Goal: Task Accomplishment & Management: Use online tool/utility

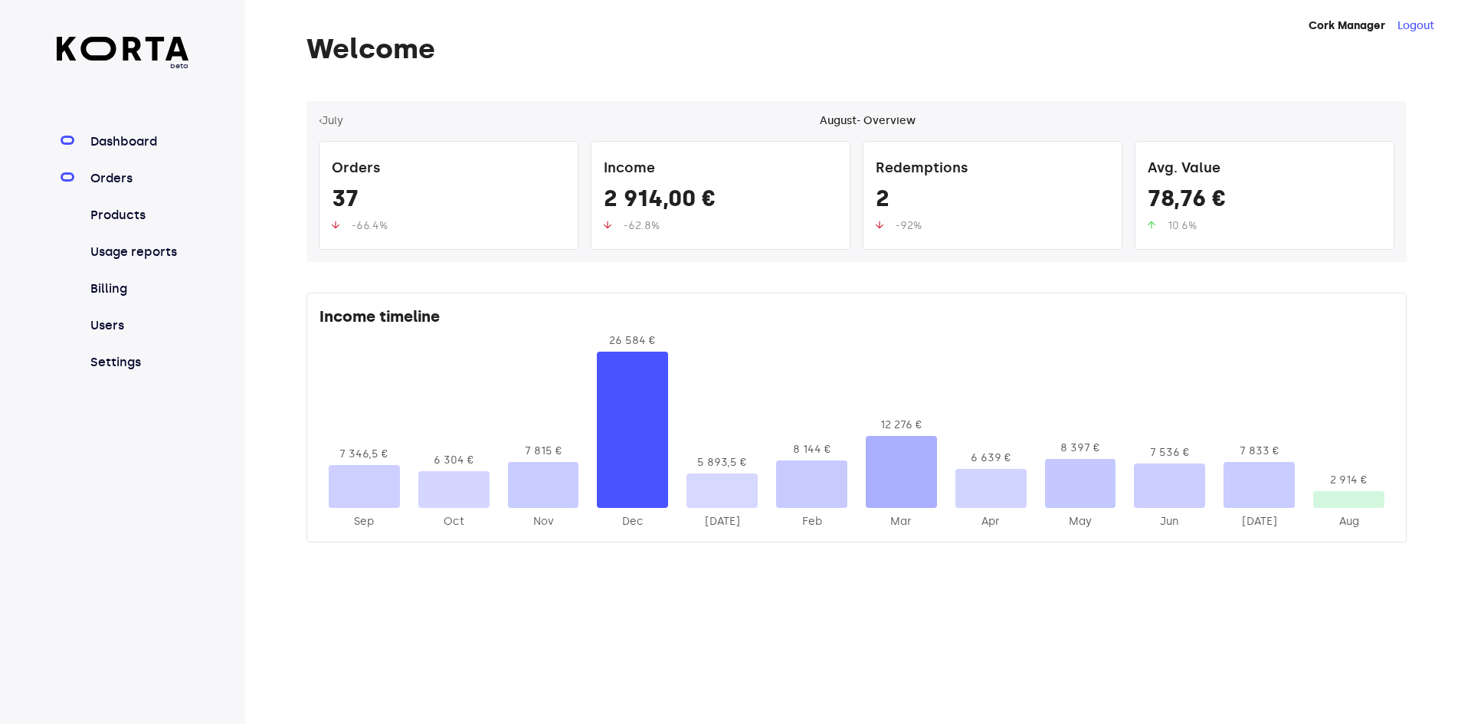
click at [106, 179] on link "Orders" at bounding box center [138, 178] width 102 height 18
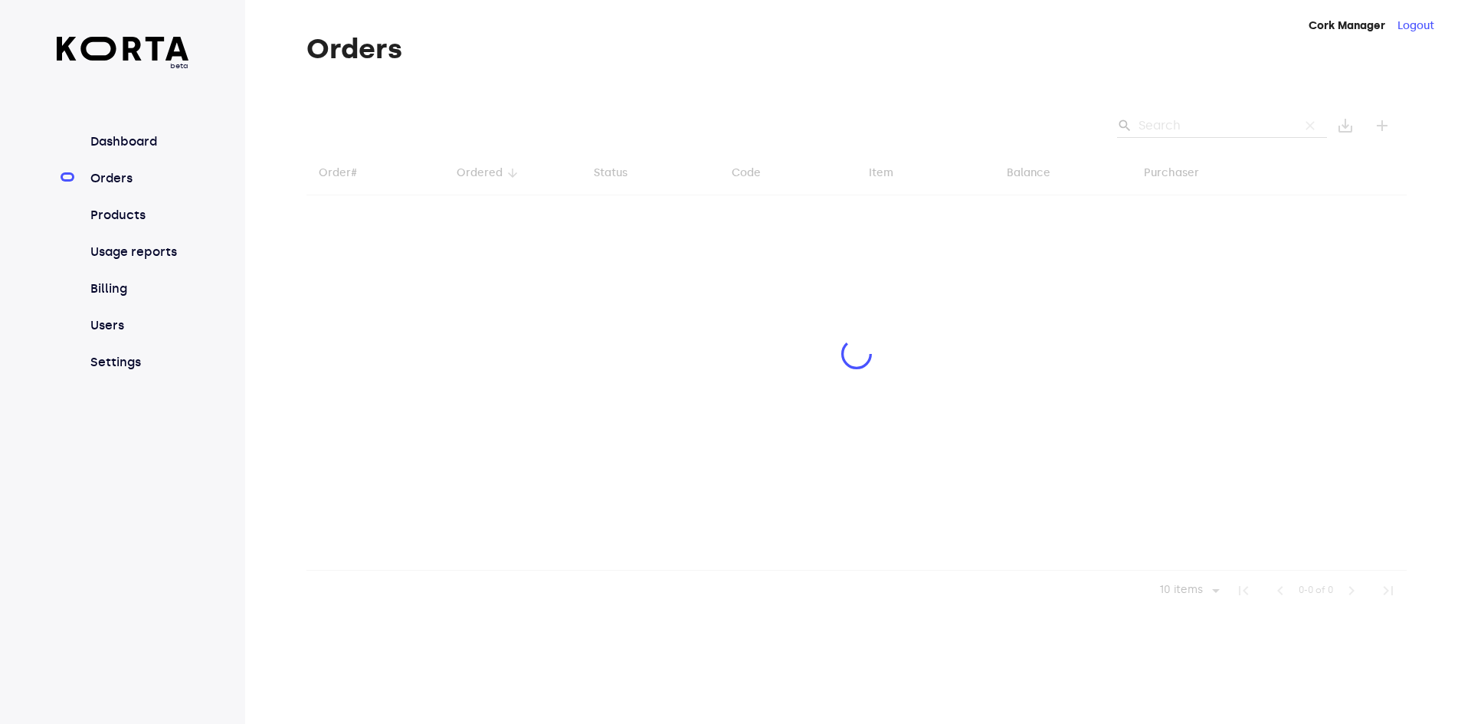
click at [1180, 125] on div at bounding box center [856, 355] width 1100 height 509
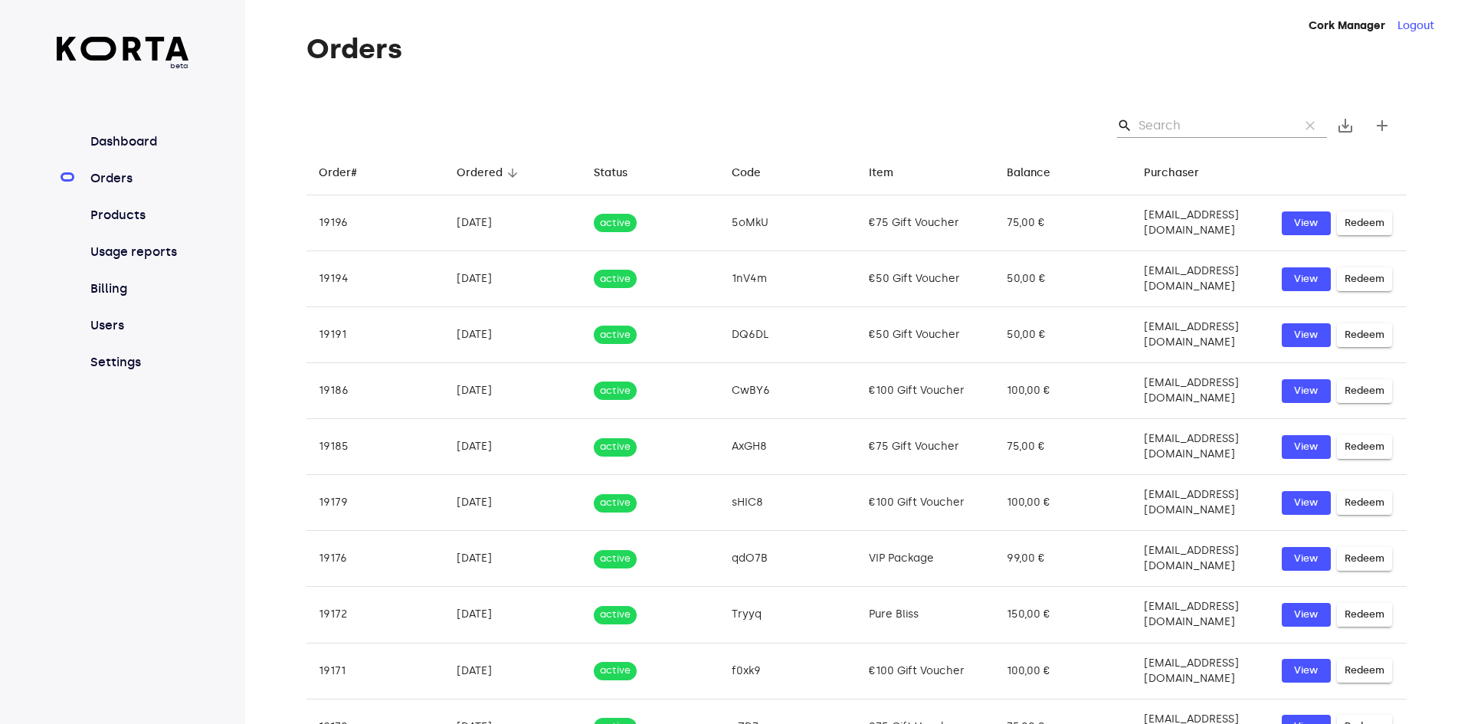
click at [1207, 127] on input "Search" at bounding box center [1212, 125] width 149 height 25
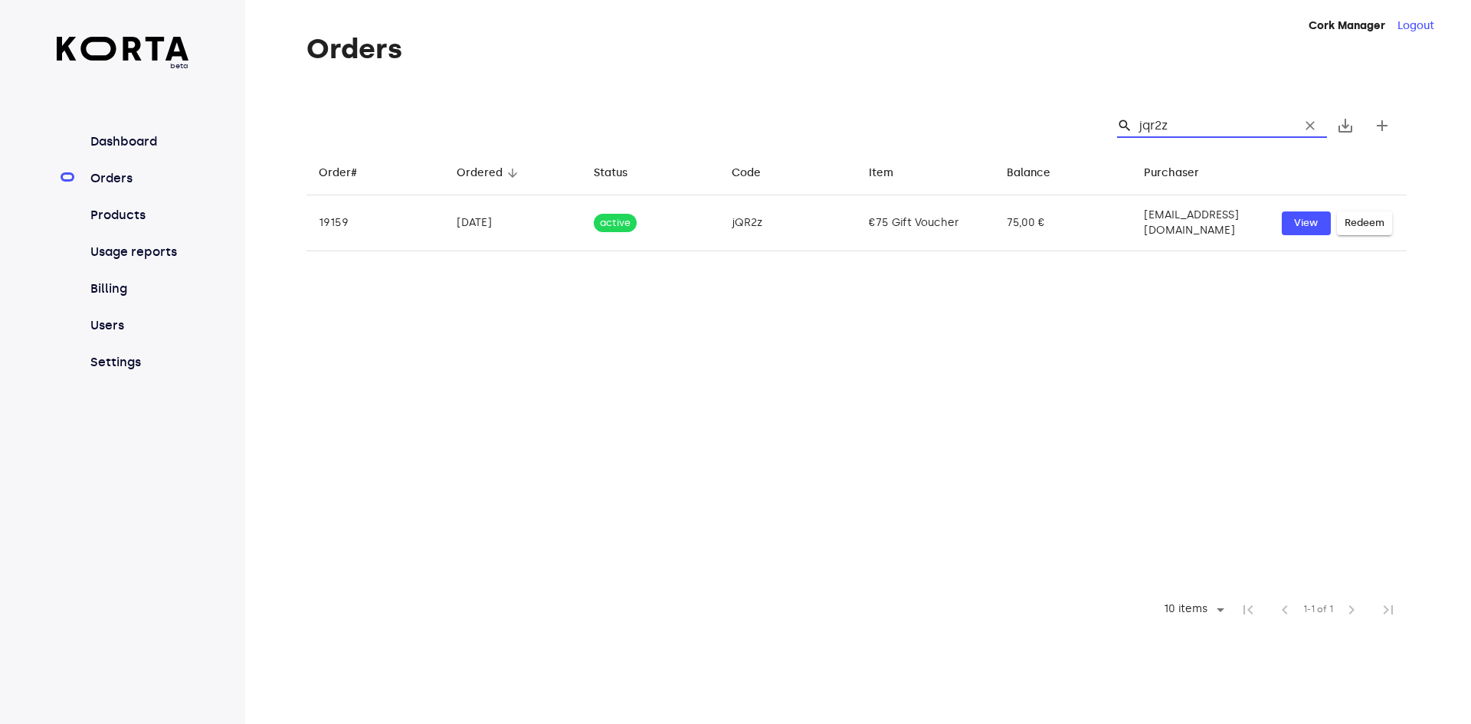
drag, startPoint x: 1188, startPoint y: 123, endPoint x: 988, endPoint y: 121, distance: 200.7
click at [1002, 120] on div "search jqr2z clear save_alt add" at bounding box center [856, 125] width 1100 height 49
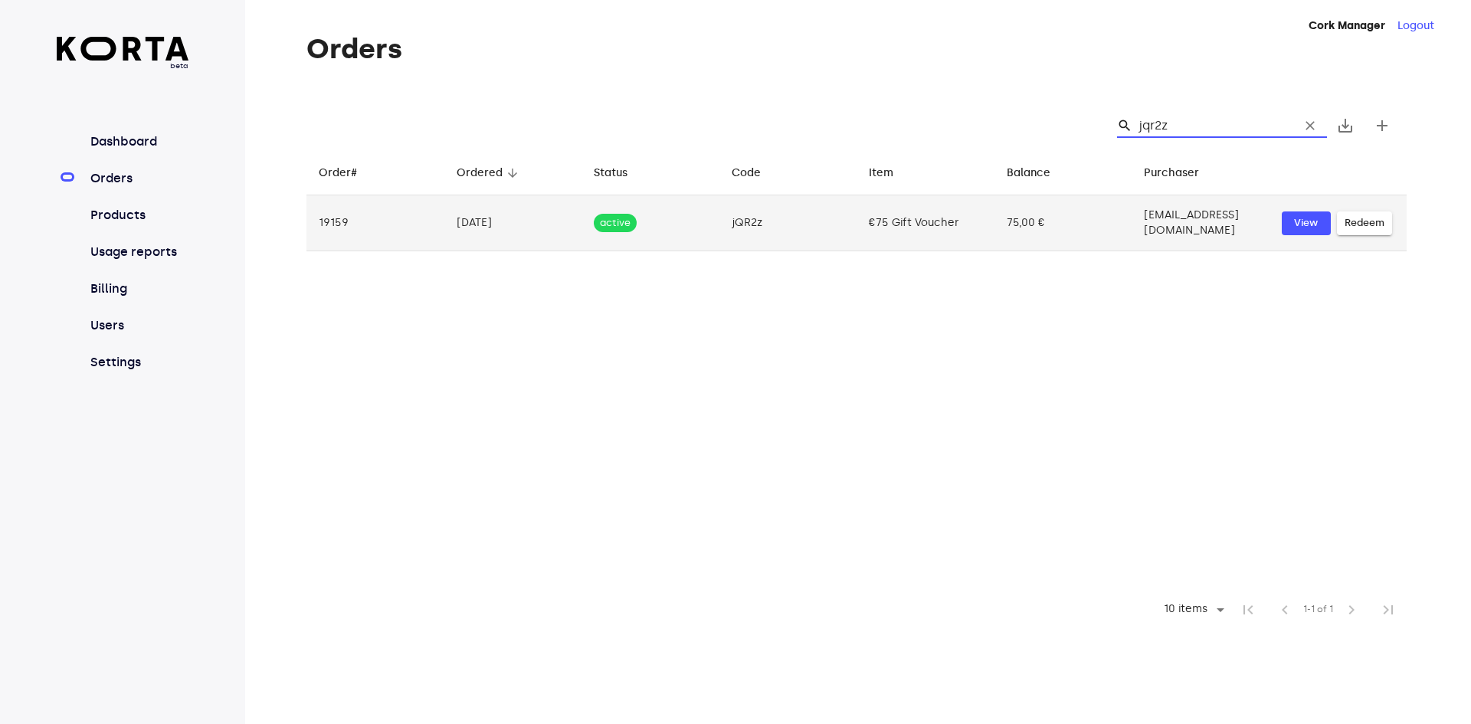
type input "jqr2z"
click at [1361, 217] on span "Redeem" at bounding box center [1365, 224] width 40 height 18
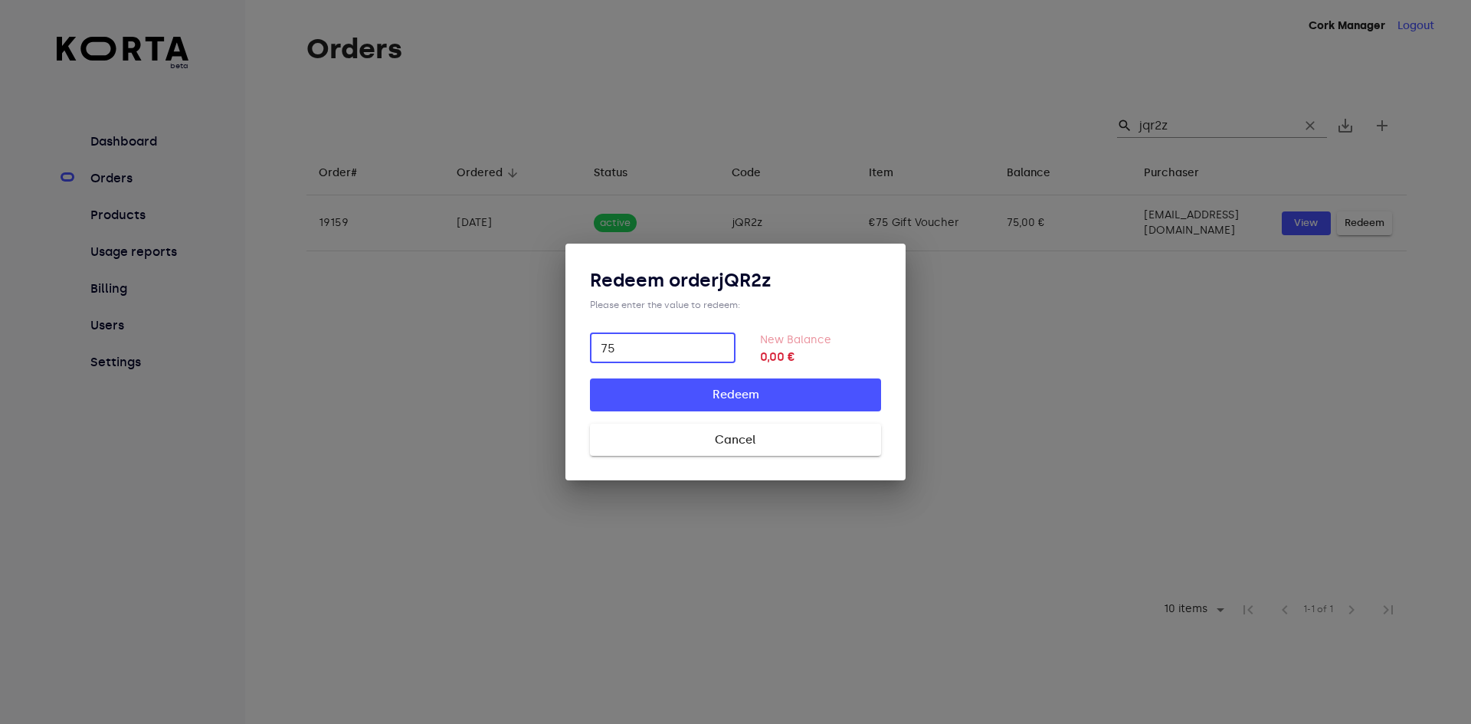
type input "75"
click at [761, 384] on button "Redeem" at bounding box center [735, 394] width 291 height 32
